Goal: Task Accomplishment & Management: Use online tool/utility

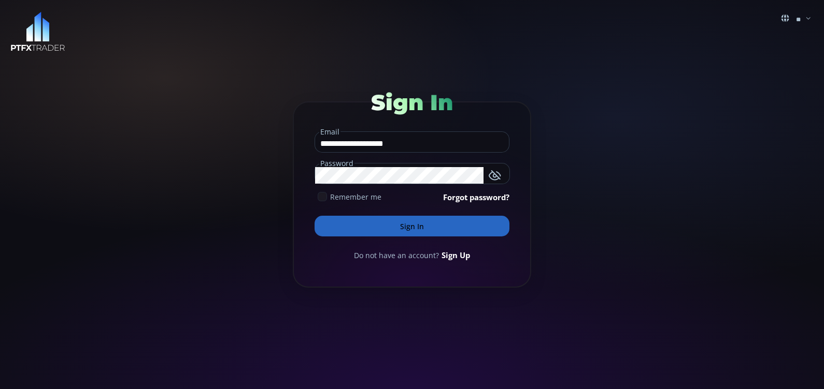
click at [324, 195] on icon at bounding box center [321, 196] width 9 height 9
click at [364, 224] on button "Sign In" at bounding box center [411, 226] width 195 height 21
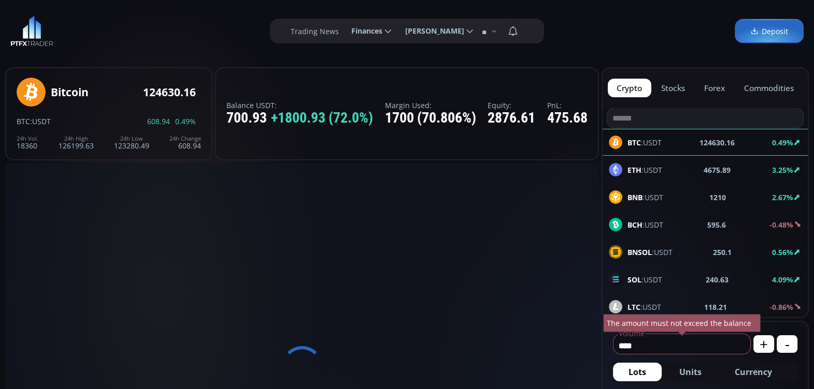
type input "********"
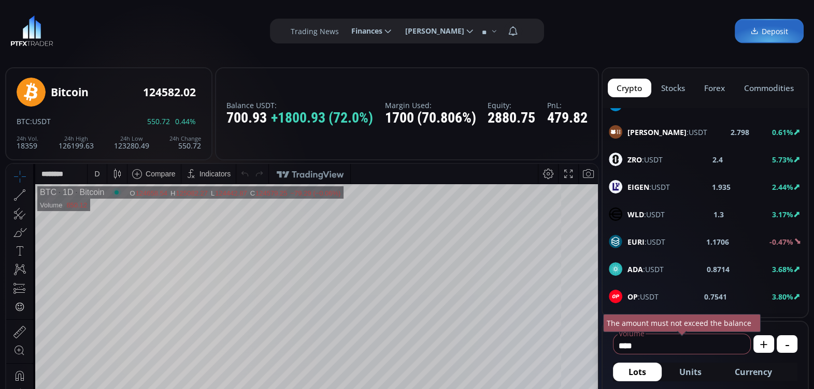
scroll to position [567, 0]
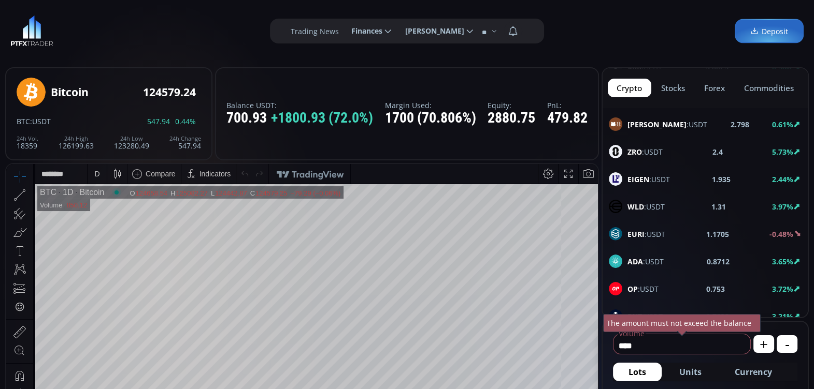
click at [649, 174] on span "EIGEN :USDT" at bounding box center [648, 179] width 42 height 11
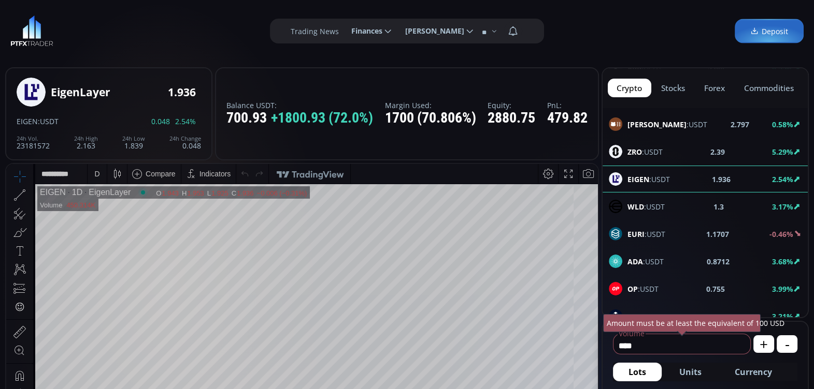
click at [95, 170] on div "D" at bounding box center [96, 174] width 5 height 8
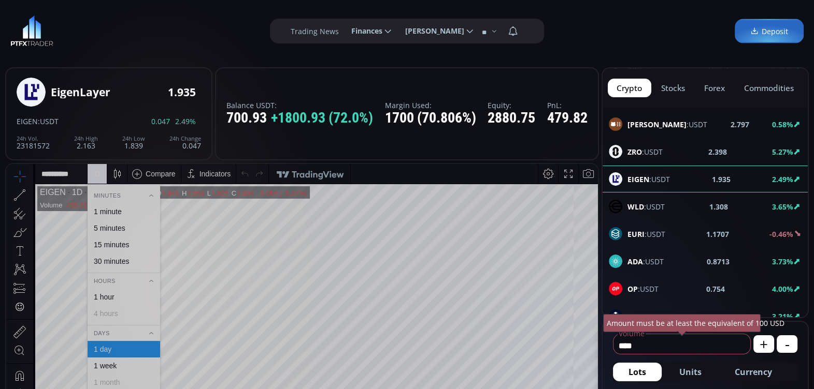
click at [125, 292] on div "1 hour" at bounding box center [124, 297] width 73 height 17
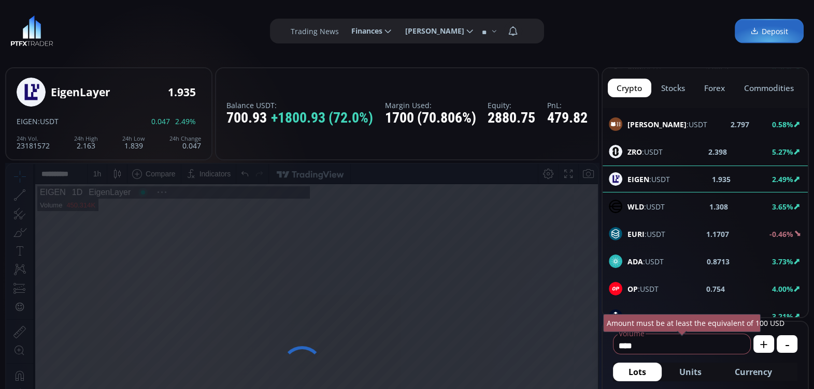
click at [125, 292] on div at bounding box center [316, 366] width 563 height 365
